Goal: Check status: Check status

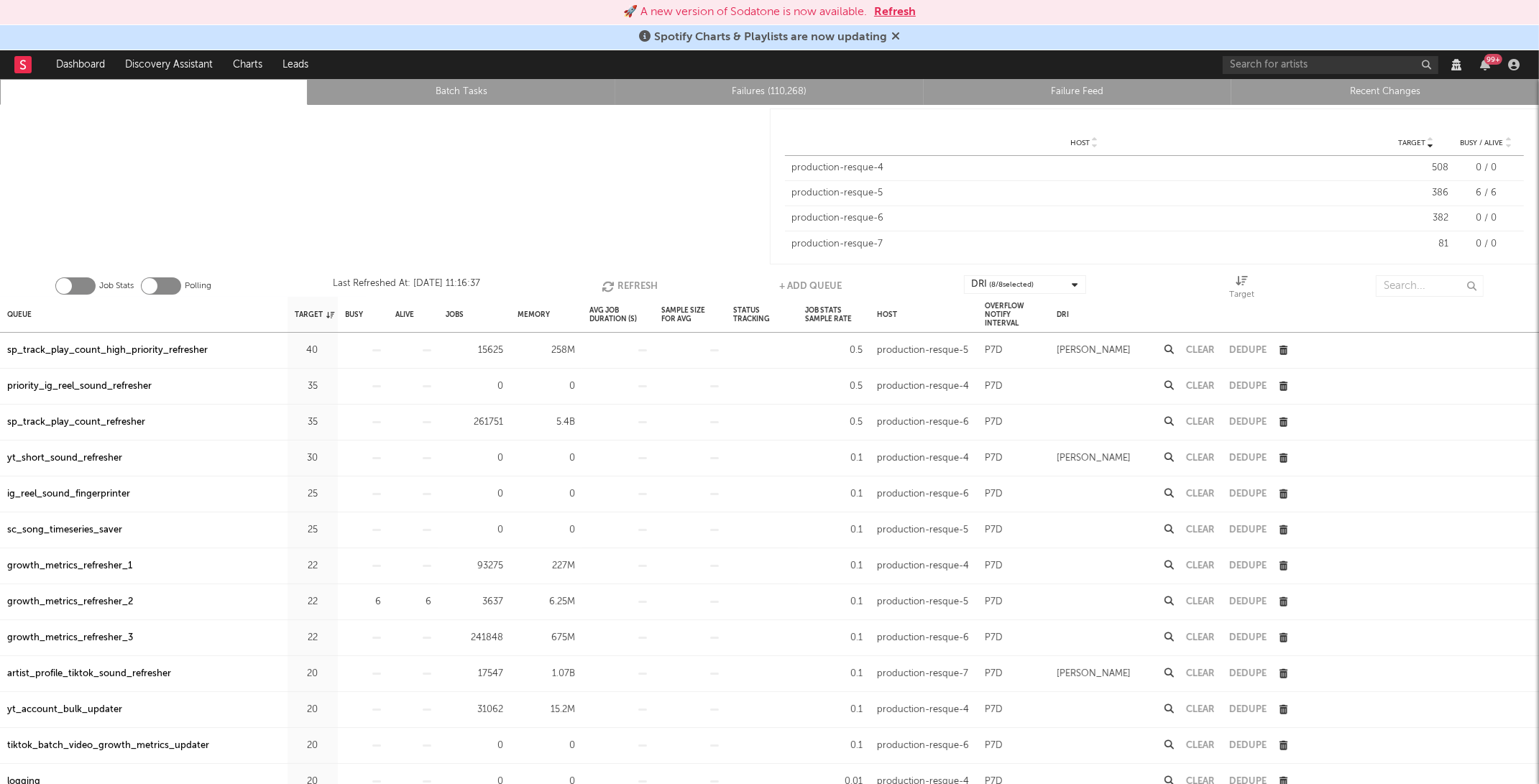
scroll to position [1, 0]
click at [1420, 283] on input "text" at bounding box center [1430, 285] width 108 height 22
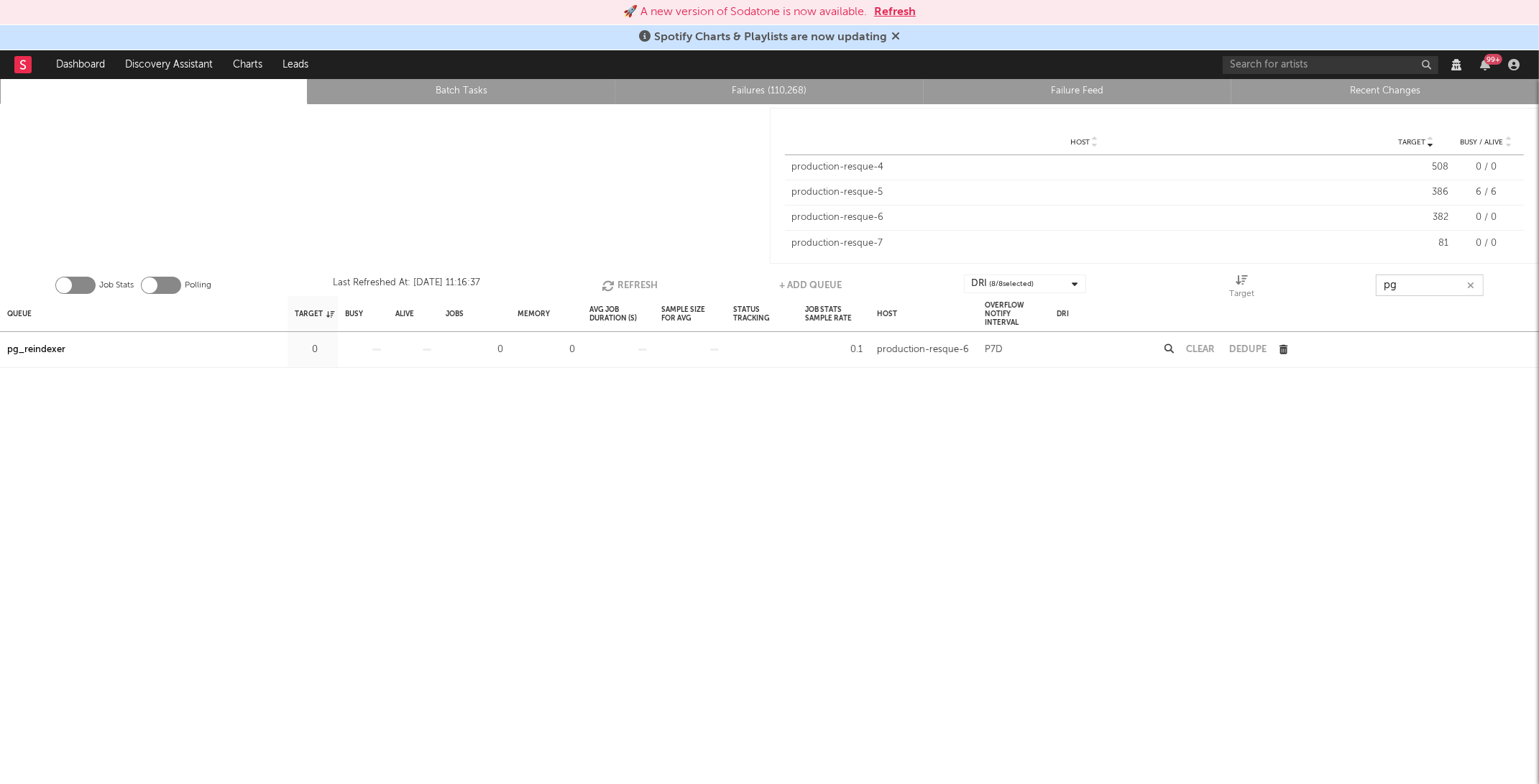
type input "p"
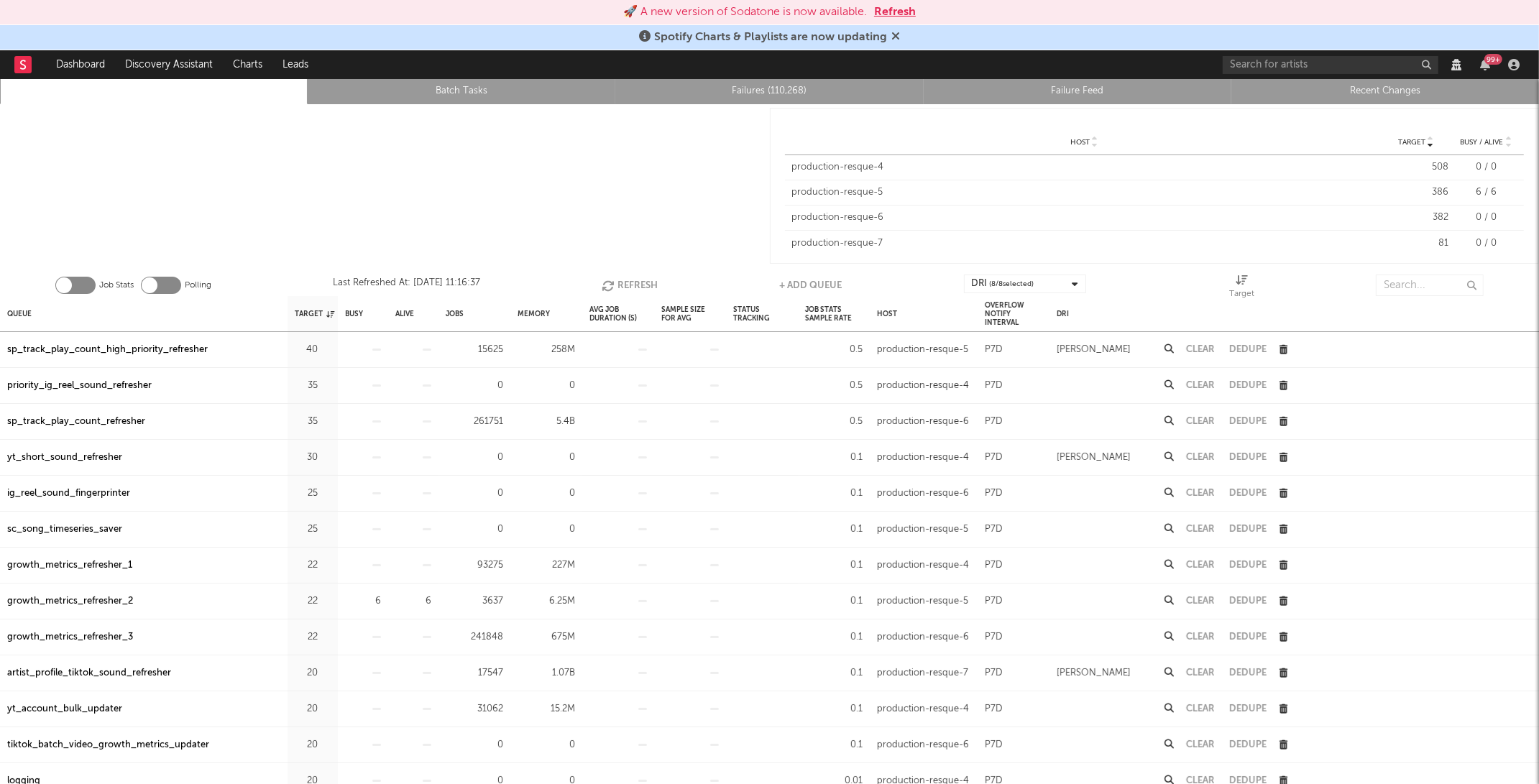
click at [503, 285] on div "Job Stats Polling Last Refreshed At: Oct 3 11:16:37 Refresh + Add Queue DRI ( 8…" at bounding box center [769, 282] width 1539 height 29
click at [630, 277] on button "Refresh" at bounding box center [630, 285] width 56 height 22
click at [630, 277] on button "Refresh" at bounding box center [631, 285] width 56 height 22
click at [630, 277] on button "Refresh" at bounding box center [632, 285] width 56 height 22
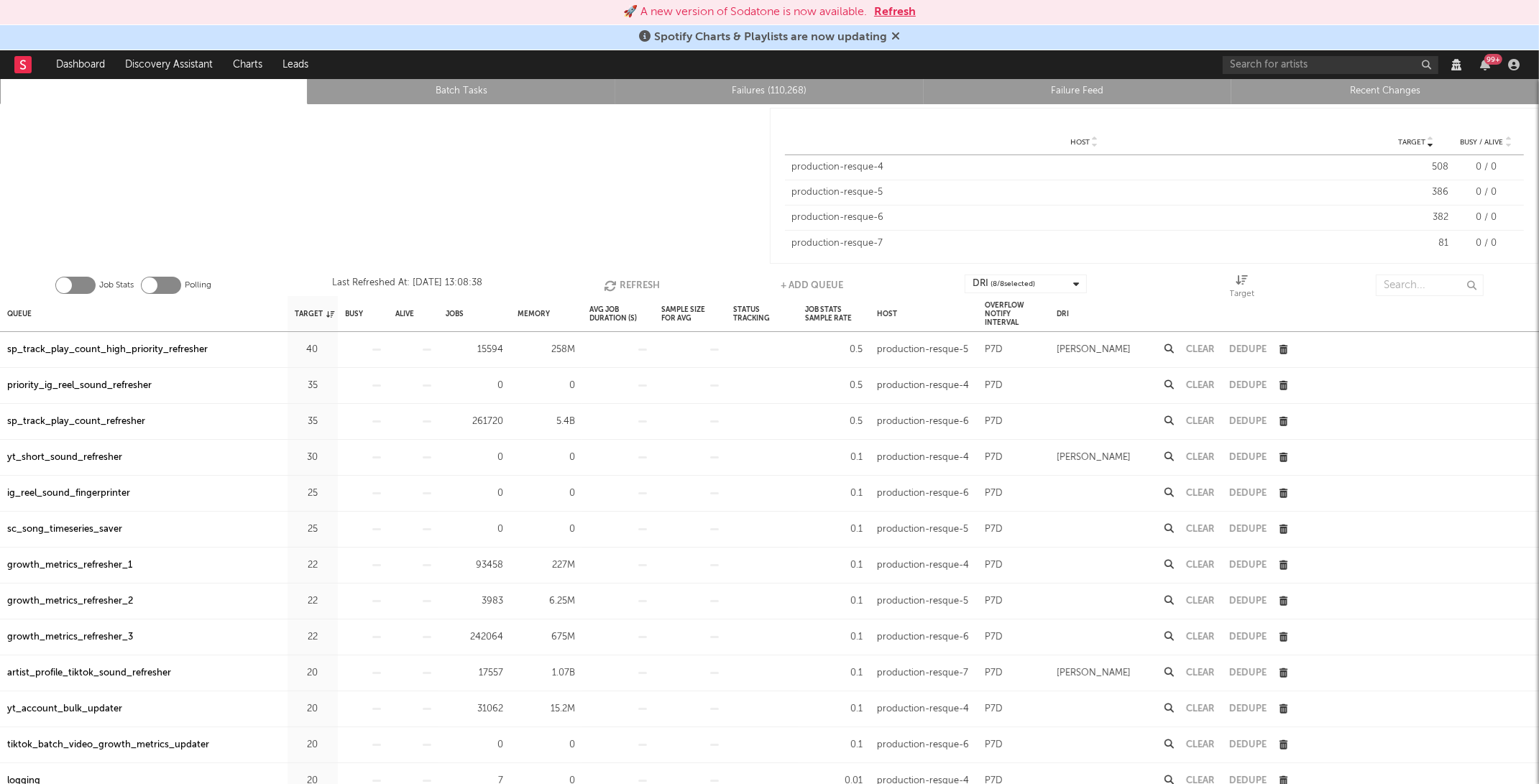
click at [630, 277] on button "Refresh" at bounding box center [632, 285] width 56 height 22
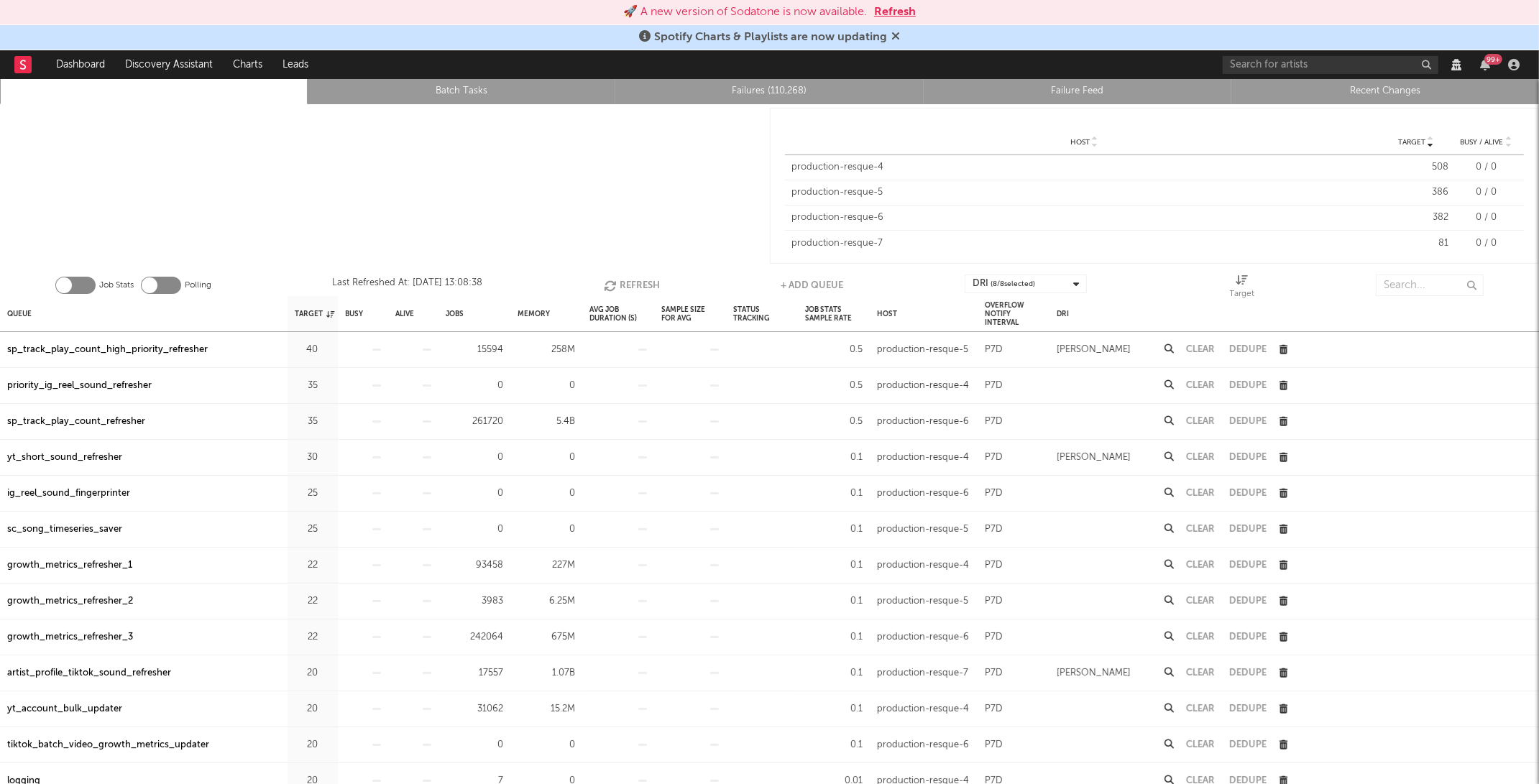
click at [630, 277] on button "Refresh" at bounding box center [632, 285] width 56 height 22
click at [630, 277] on button "Refresh" at bounding box center [633, 285] width 56 height 22
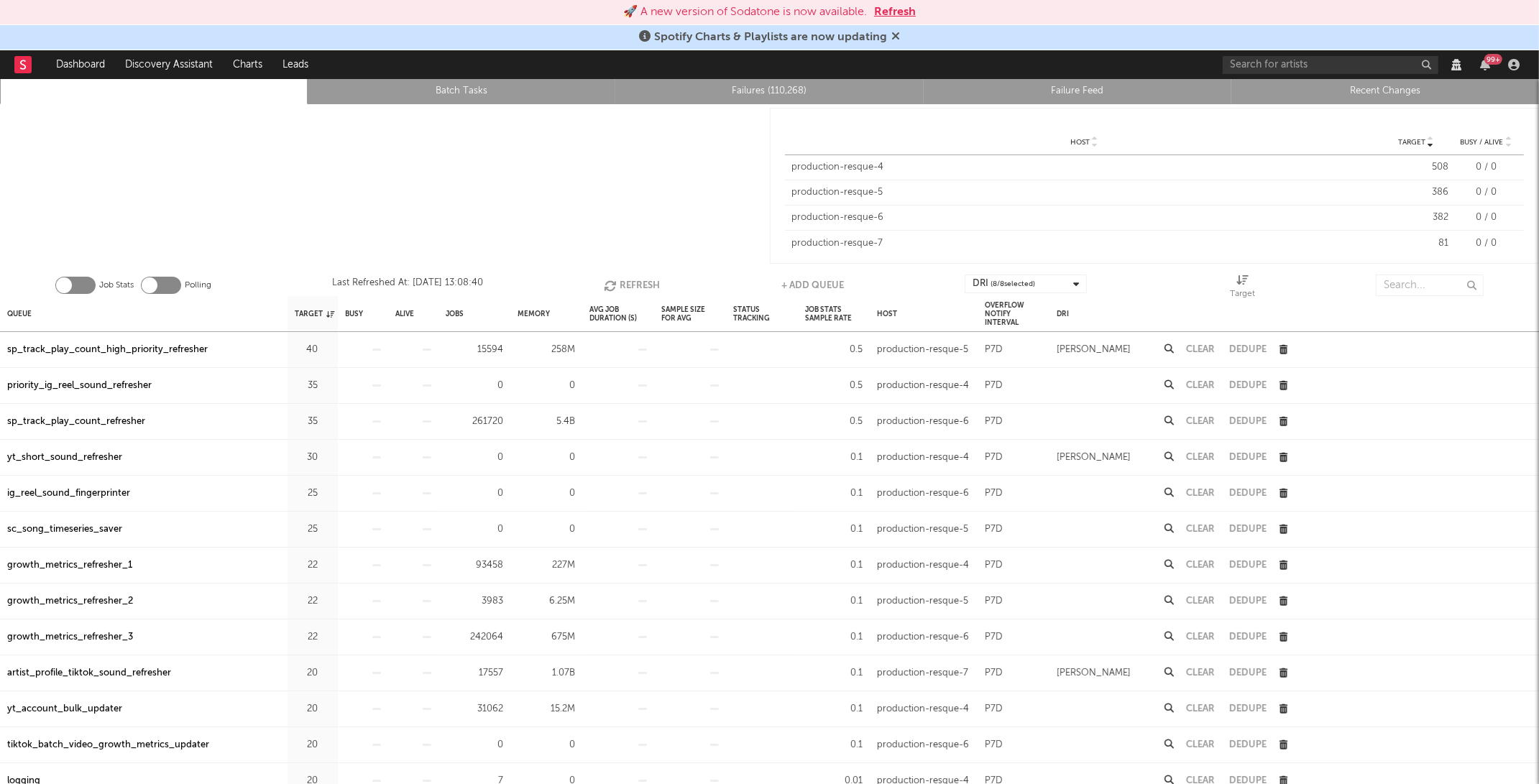
click at [630, 277] on button "Refresh" at bounding box center [633, 285] width 56 height 22
click at [630, 277] on button "Refresh" at bounding box center [631, 285] width 56 height 22
click at [630, 277] on button "Refresh" at bounding box center [632, 285] width 56 height 22
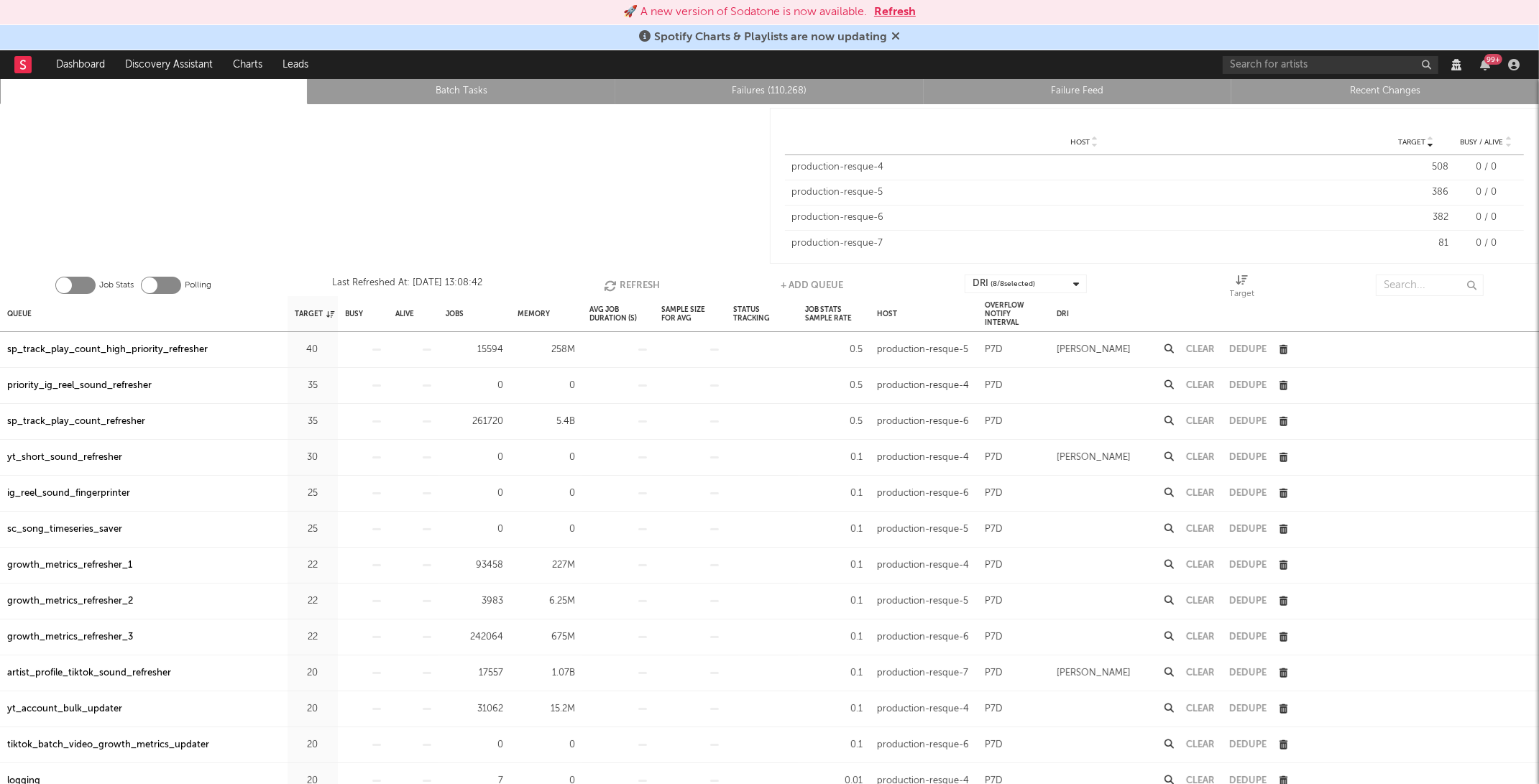
click at [630, 277] on button "Refresh" at bounding box center [632, 285] width 56 height 22
click at [901, 14] on button "Refresh" at bounding box center [895, 12] width 42 height 17
